Goal: Task Accomplishment & Management: Manage account settings

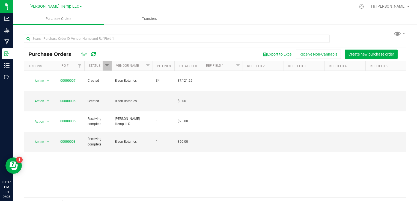
click at [70, 8] on span "[PERSON_NAME] Hemp LLC" at bounding box center [54, 6] width 50 height 5
click at [48, 27] on link "[PERSON_NAME] Hemp Retail" at bounding box center [56, 26] width 80 height 7
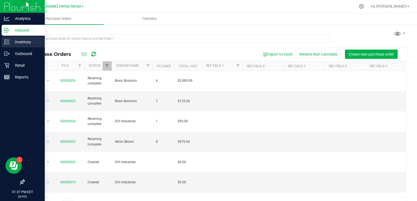
click at [24, 43] on p "Inventory" at bounding box center [26, 42] width 33 height 7
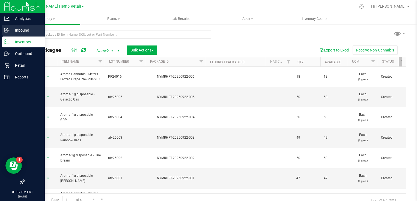
click at [23, 31] on p "Inbound" at bounding box center [26, 30] width 33 height 7
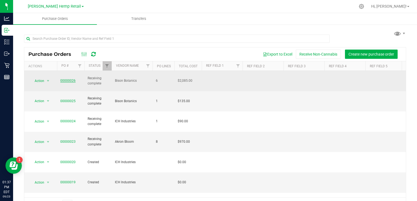
click at [70, 80] on link "00000026" at bounding box center [67, 81] width 15 height 4
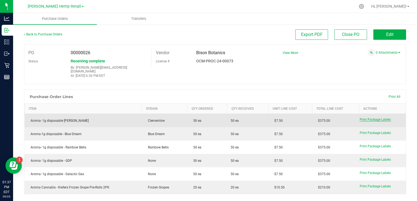
click at [373, 118] on span "Print Package Labels" at bounding box center [374, 120] width 31 height 4
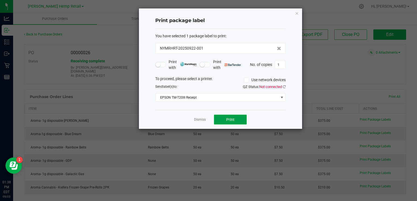
click at [233, 119] on span "Print" at bounding box center [230, 120] width 8 height 4
click at [230, 118] on span "Print" at bounding box center [230, 120] width 8 height 4
click at [296, 13] on icon "button" at bounding box center [297, 13] width 4 height 7
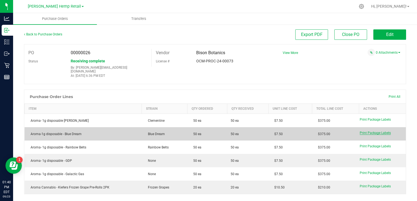
click at [374, 131] on span "Print Package Labels" at bounding box center [374, 133] width 31 height 4
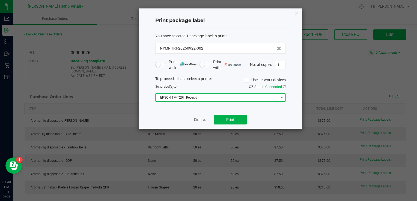
click at [281, 98] on span at bounding box center [282, 97] width 4 height 4
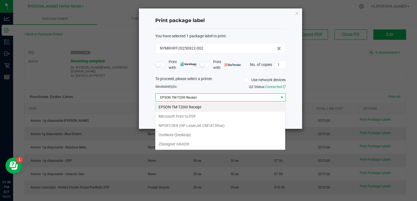
scroll to position [8, 130]
click at [282, 98] on span at bounding box center [282, 97] width 4 height 4
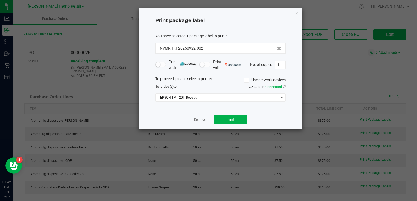
click at [298, 14] on icon "button" at bounding box center [297, 13] width 4 height 7
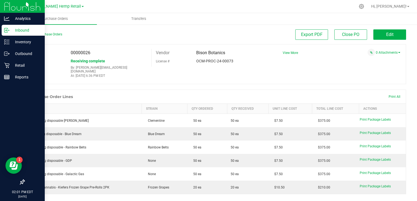
click at [24, 32] on p "Inbound" at bounding box center [26, 30] width 33 height 7
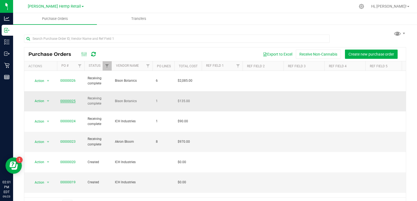
click at [64, 99] on link "00000025" at bounding box center [67, 101] width 15 height 4
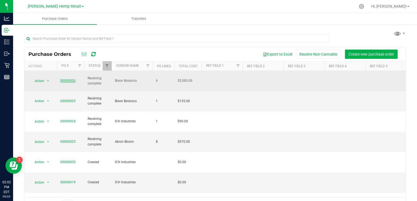
click at [68, 79] on link "00000026" at bounding box center [67, 81] width 15 height 4
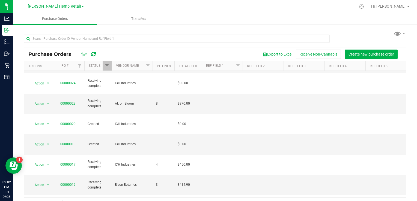
scroll to position [44, 0]
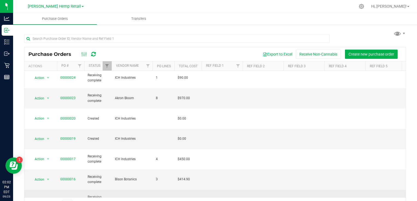
click at [64, 198] on link "00000015" at bounding box center [67, 200] width 15 height 4
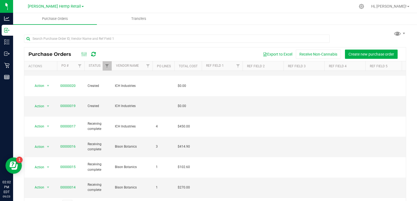
scroll to position [87, 0]
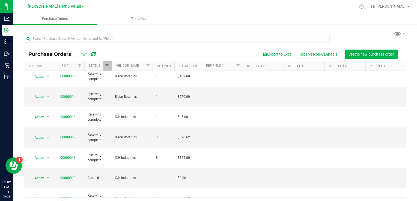
scroll to position [169, 0]
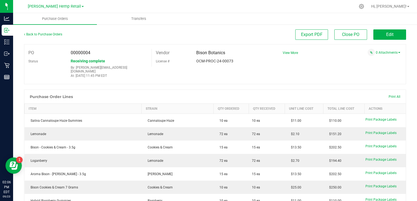
click at [413, 23] on ul "Purchase Orders Transfers" at bounding box center [221, 19] width 417 height 12
click at [386, 36] on span "Edit" at bounding box center [389, 34] width 7 height 5
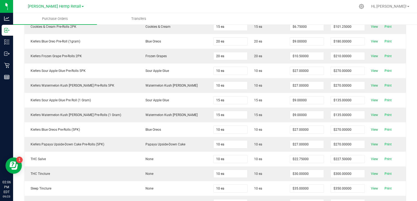
scroll to position [259, 0]
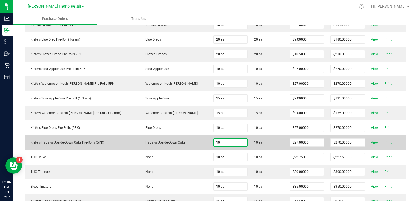
click at [219, 139] on input "10" at bounding box center [231, 143] width 34 height 8
type input "4 ea"
type input "$108.00000"
click at [367, 135] on div "Create New Item Create New Strain Print All Item Strain Qty Ordered Qty Receive…" at bounding box center [215, 86] width 382 height 511
click at [369, 139] on span "View" at bounding box center [374, 142] width 11 height 7
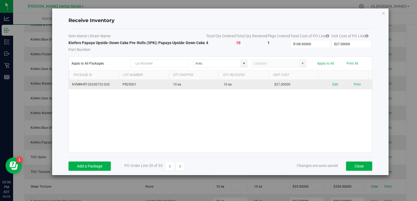
click at [230, 83] on td "10 ea" at bounding box center [245, 85] width 50 height 10
click at [237, 86] on td "10 ea" at bounding box center [245, 85] width 50 height 10
click at [334, 85] on button "Edit" at bounding box center [335, 84] width 6 height 5
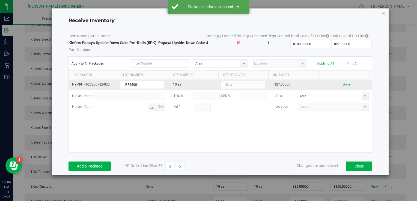
click at [233, 85] on kendo-numerictextbox "10 ea" at bounding box center [243, 85] width 44 height 8
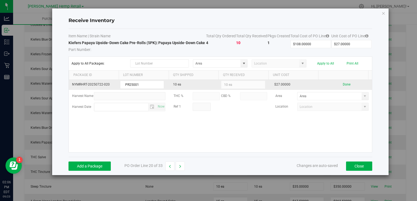
click at [182, 83] on td "10 ea" at bounding box center [195, 85] width 50 height 10
click at [231, 81] on kendo-numerictextbox "10 ea" at bounding box center [243, 85] width 44 height 8
click at [227, 84] on kendo-numerictextbox "10 ea" at bounding box center [243, 85] width 44 height 8
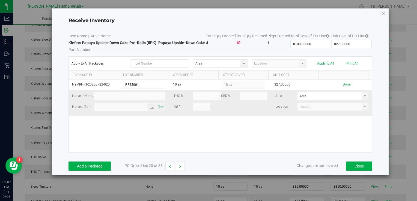
drag, startPoint x: 227, startPoint y: 84, endPoint x: 213, endPoint y: 111, distance: 29.9
click at [213, 111] on tbody "NYMRHRT-20250722-020 PR25001 10 ea 10 ea $27.00000 Done Harvest Name THC % CBD …" at bounding box center [220, 98] width 303 height 36
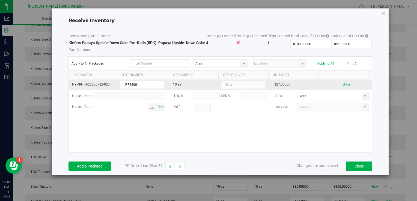
click at [252, 84] on kendo-numerictextbox "10 ea" at bounding box center [243, 85] width 44 height 8
click at [343, 85] on button "Done" at bounding box center [347, 84] width 8 height 5
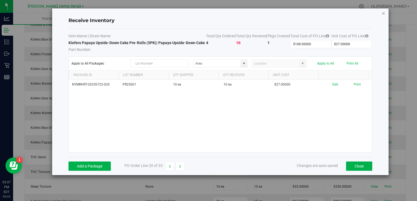
click at [382, 13] on icon "Close modal" at bounding box center [383, 13] width 4 height 7
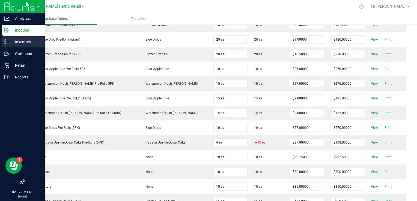
click at [25, 40] on p "Inventory" at bounding box center [26, 42] width 33 height 7
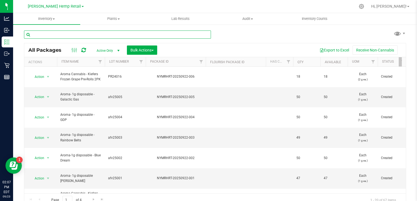
click at [64, 34] on input "text" at bounding box center [117, 35] width 187 height 8
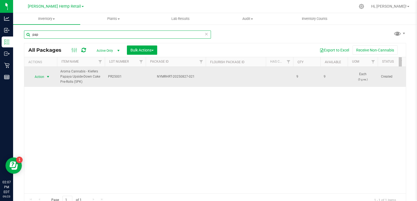
type input "pap"
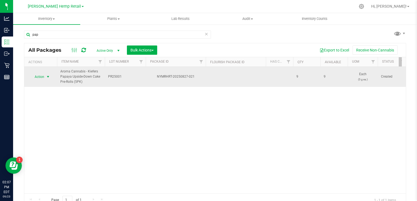
click at [48, 75] on span "select" at bounding box center [48, 77] width 4 height 4
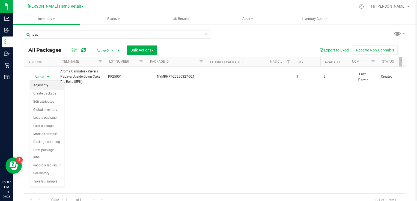
click at [44, 85] on li "Adjust qty" at bounding box center [47, 86] width 34 height 8
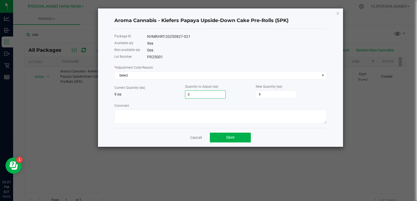
click at [194, 97] on input "0" at bounding box center [205, 95] width 40 height 8
type input "-5"
type input "4"
type input "-"
type input "9"
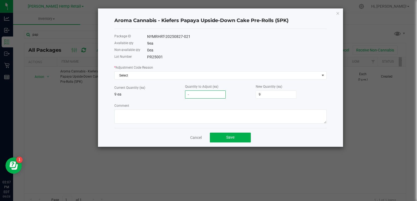
type input "-6"
type input "3"
type input "-6"
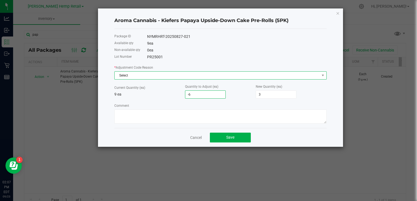
click at [181, 76] on span "Select" at bounding box center [217, 76] width 205 height 8
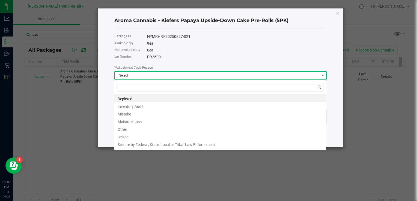
scroll to position [8, 212]
click at [123, 129] on li "Other" at bounding box center [220, 129] width 212 height 8
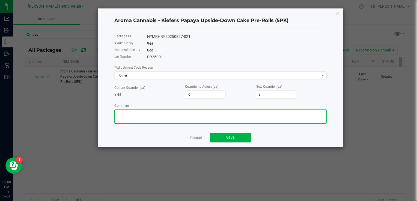
click at [132, 121] on textarea "Comment" at bounding box center [220, 117] width 212 height 14
type textarea "R"
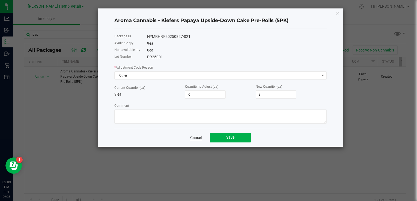
click at [193, 140] on link "Cancel" at bounding box center [195, 137] width 11 height 5
